Goal: Task Accomplishment & Management: Use online tool/utility

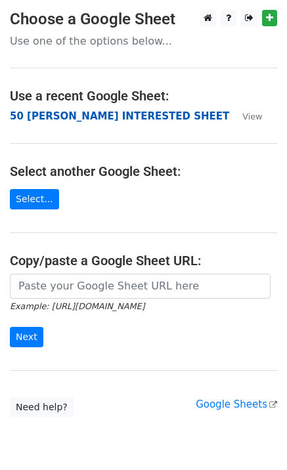
click at [113, 116] on strong "50 [PERSON_NAME] INTERESTED SHEET" at bounding box center [119, 116] width 219 height 12
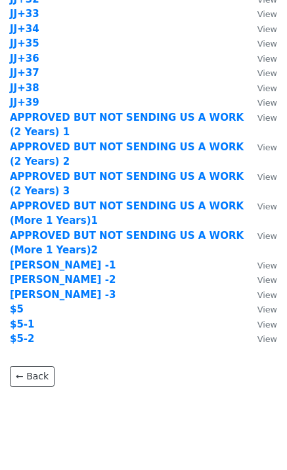
scroll to position [1301, 0]
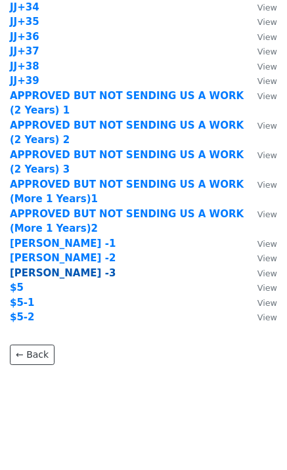
click at [49, 274] on strong "CLINTS -3" at bounding box center [63, 273] width 106 height 12
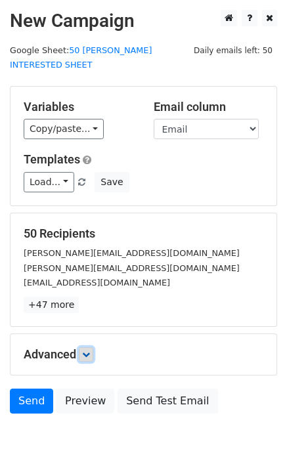
click at [90, 350] on icon at bounding box center [86, 354] width 8 height 8
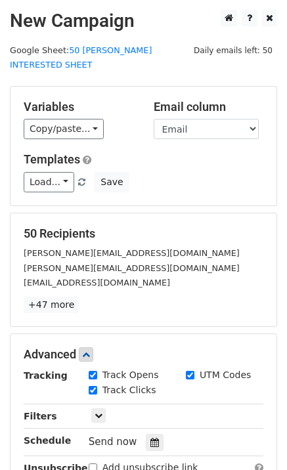
click at [211, 227] on div "50 Recipients andrea@seaullc.com brandy@cajuncreative.com louiseadams@suddenlin…" at bounding box center [143, 269] width 239 height 87
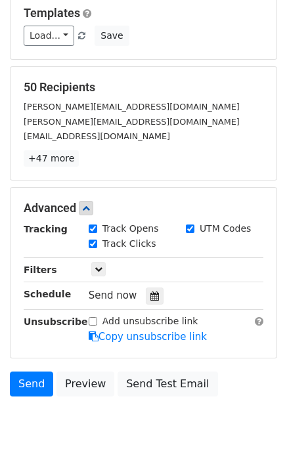
scroll to position [169, 0]
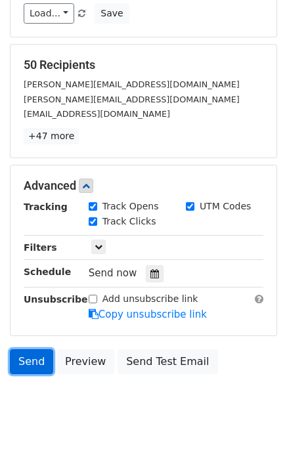
click at [33, 354] on link "Send" at bounding box center [31, 361] width 43 height 25
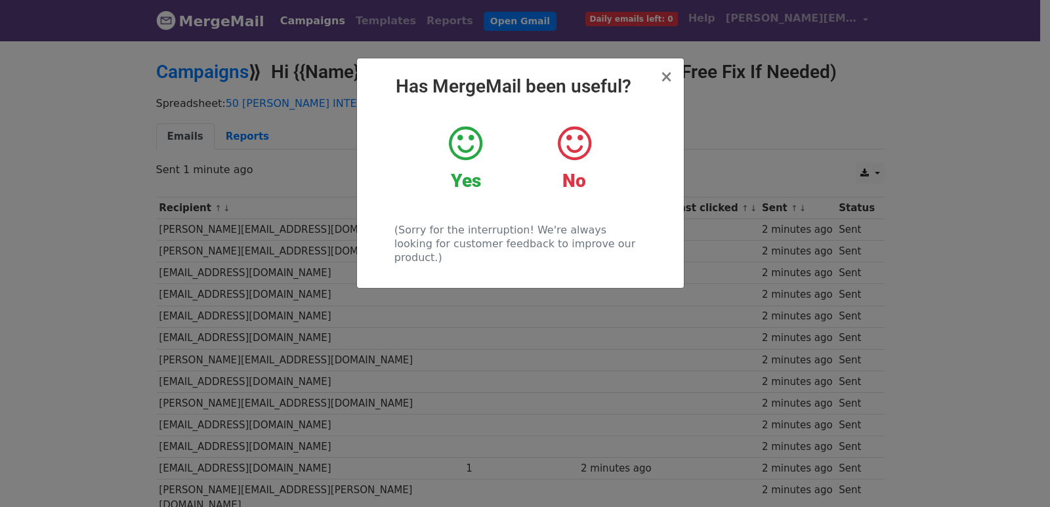
click at [247, 288] on div "× Has MergeMail been useful? Yes No (Sorry for the interruption! We're always l…" at bounding box center [525, 273] width 1050 height 468
